Goal: Navigation & Orientation: Go to known website

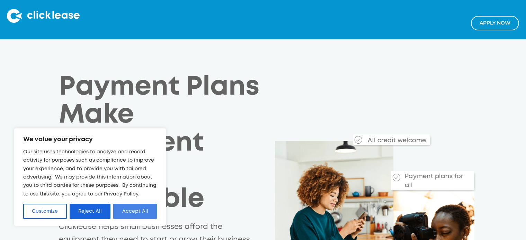
click at [134, 206] on button "Accept All" at bounding box center [135, 211] width 44 height 15
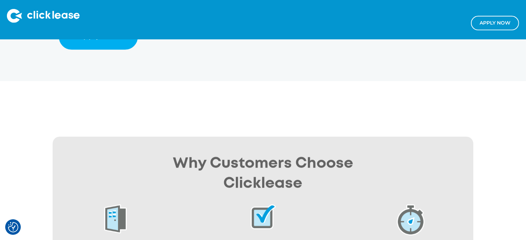
scroll to position [277, 0]
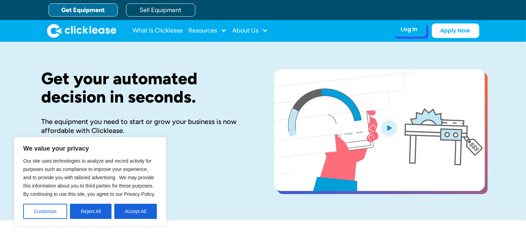
click at [408, 29] on div "Log In" at bounding box center [409, 29] width 17 height 7
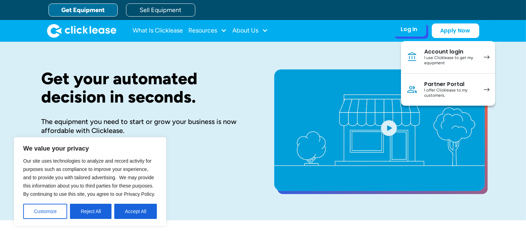
click at [431, 55] on div "I use Clicklease to get my equipment" at bounding box center [450, 60] width 52 height 11
